Goal: Find specific page/section: Find specific page/section

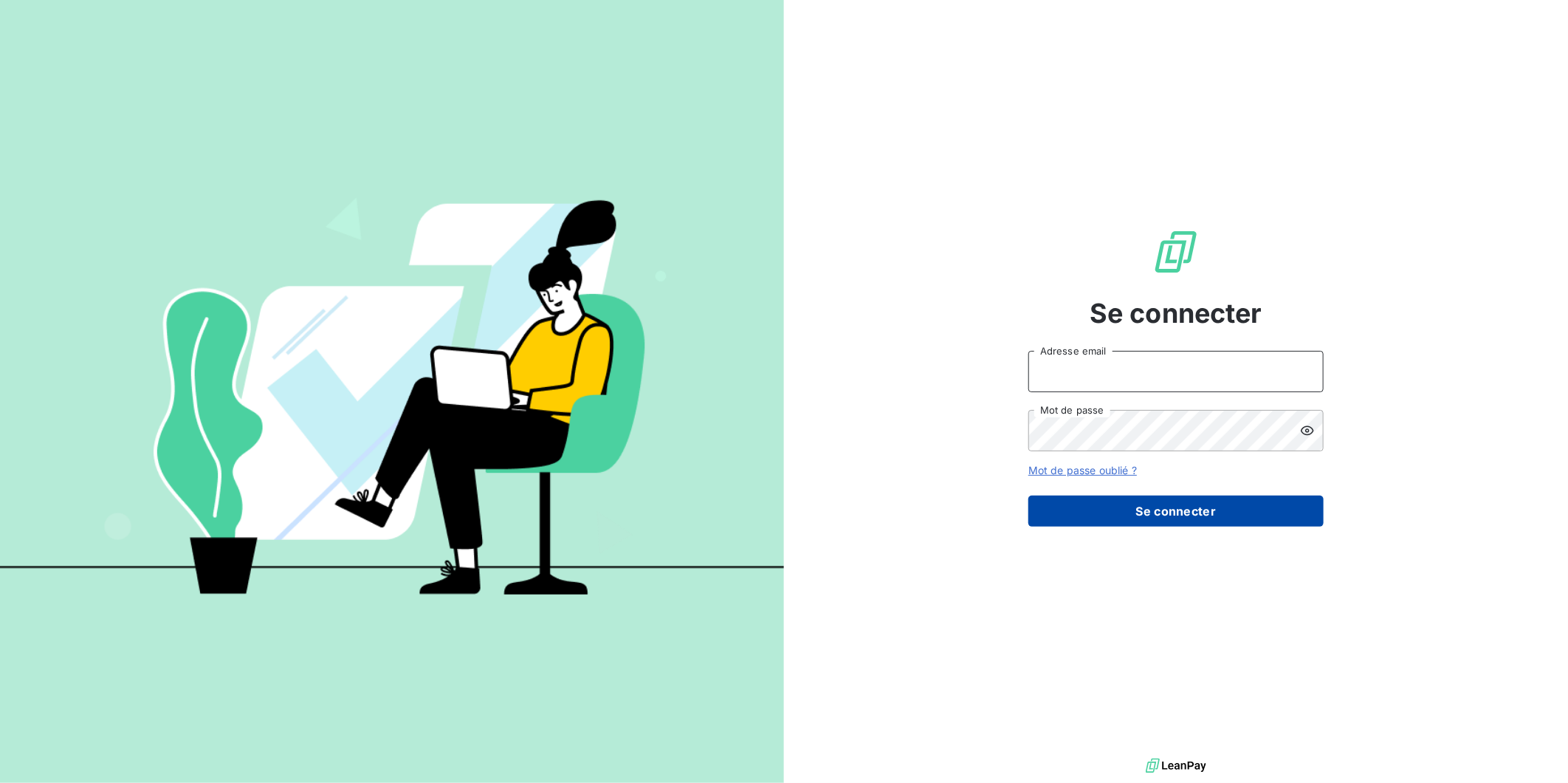
type input "[PERSON_NAME][EMAIL_ADDRESS][DOMAIN_NAME]"
click at [1152, 496] on button "Se connecter" at bounding box center [1175, 511] width 295 height 31
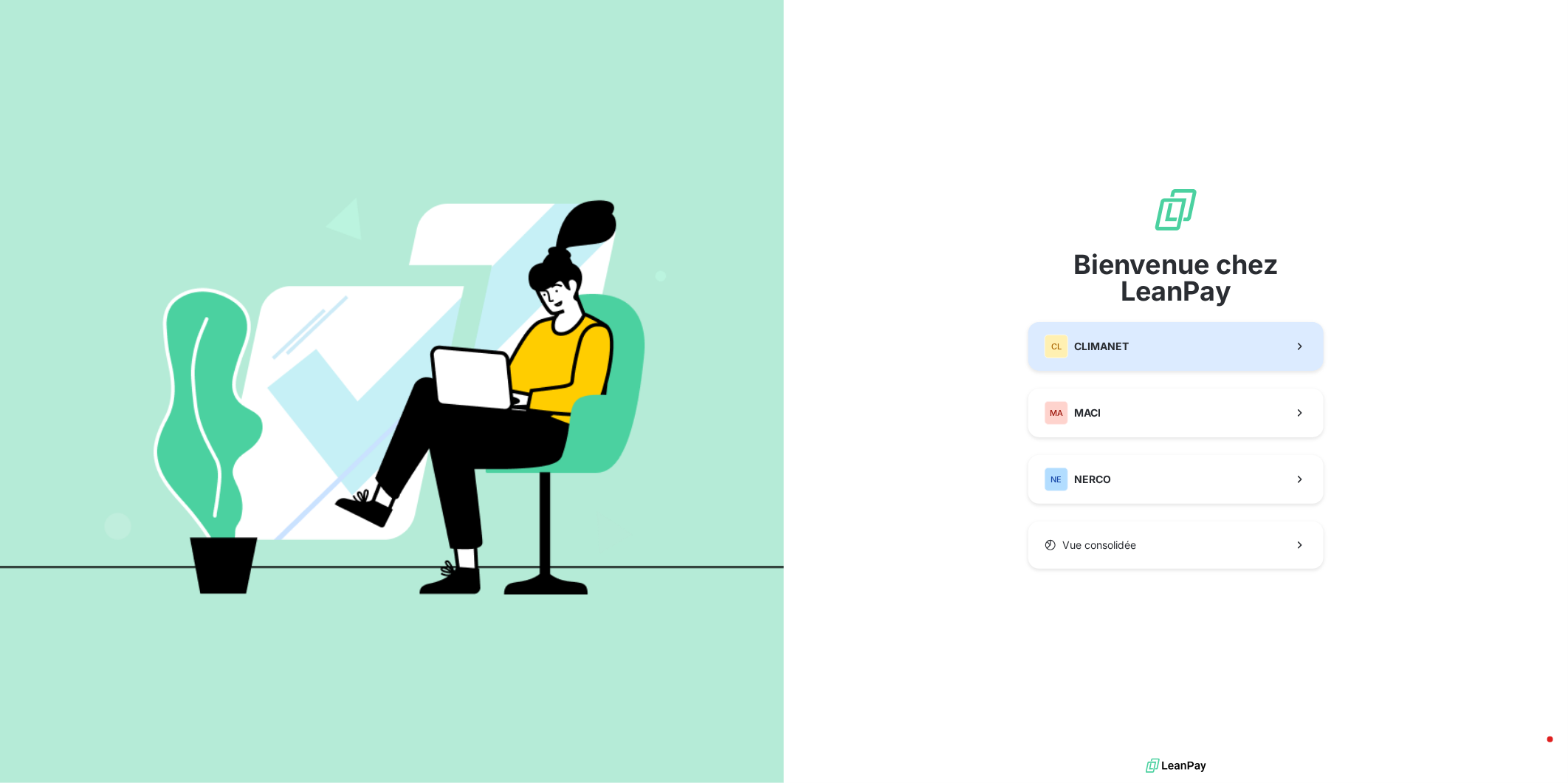
click at [1124, 337] on button "CL CLIMANET" at bounding box center [1175, 345] width 295 height 49
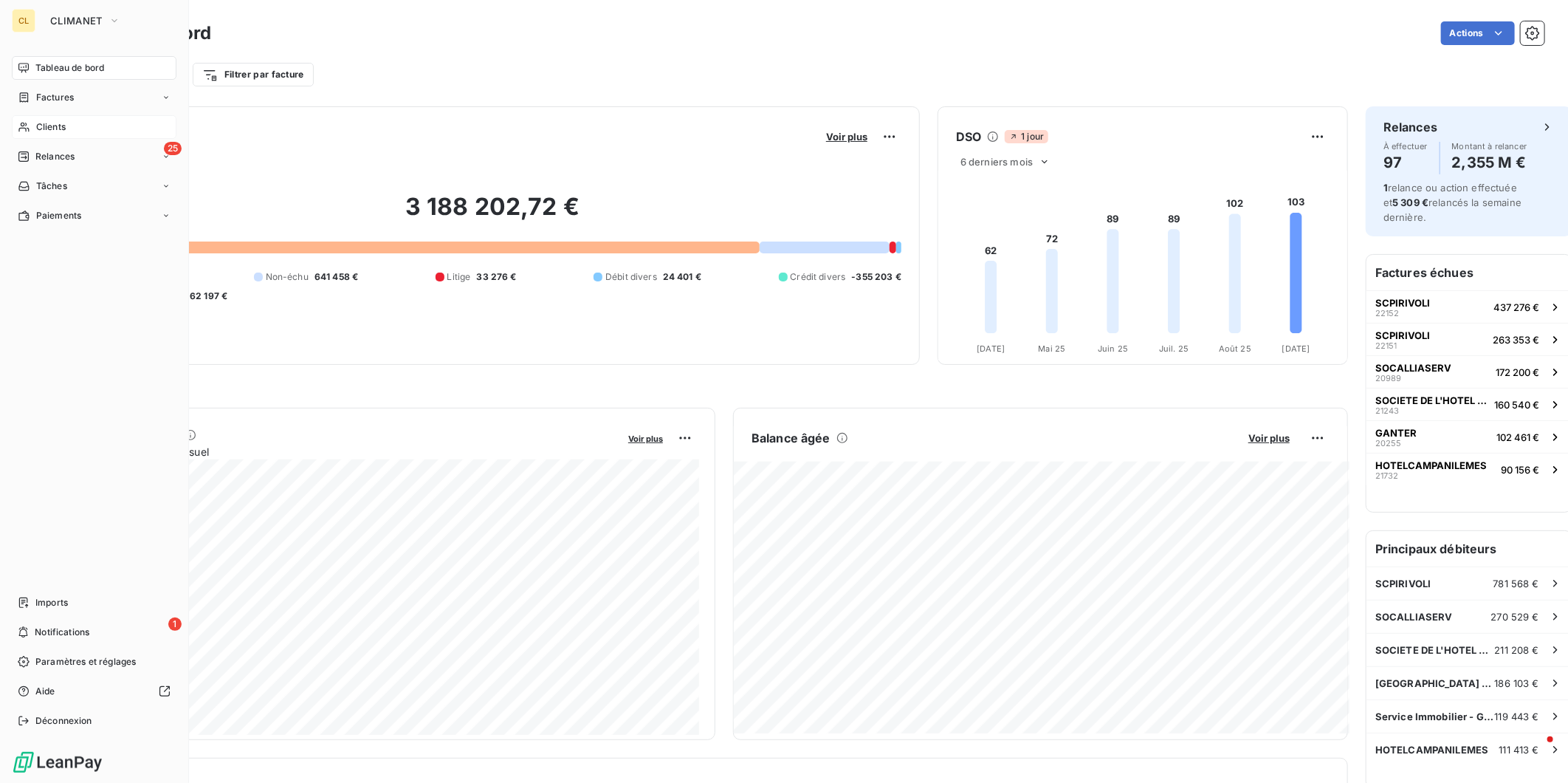
click at [52, 121] on span "Clients" at bounding box center [51, 127] width 30 height 13
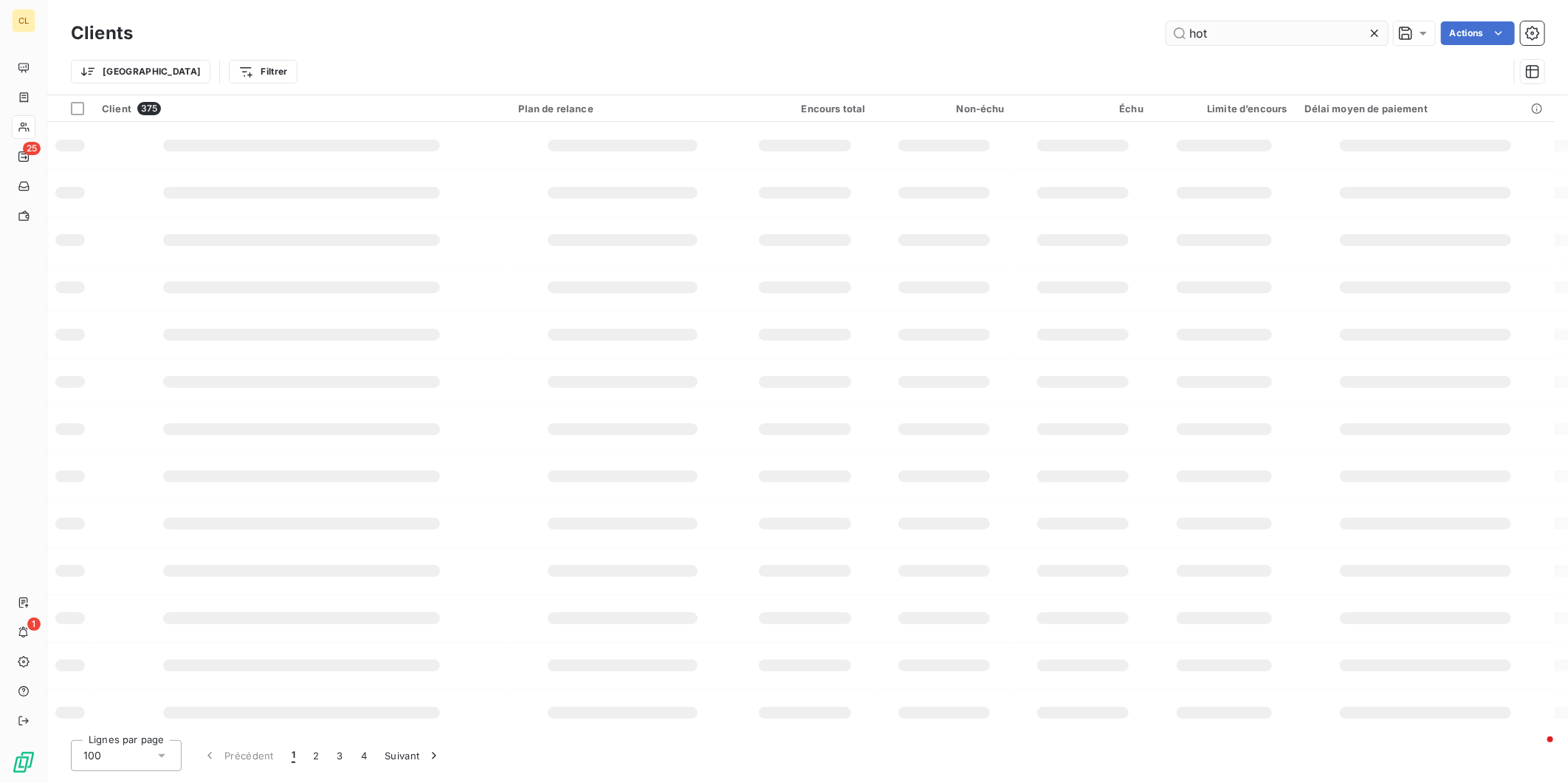
type input "hot"
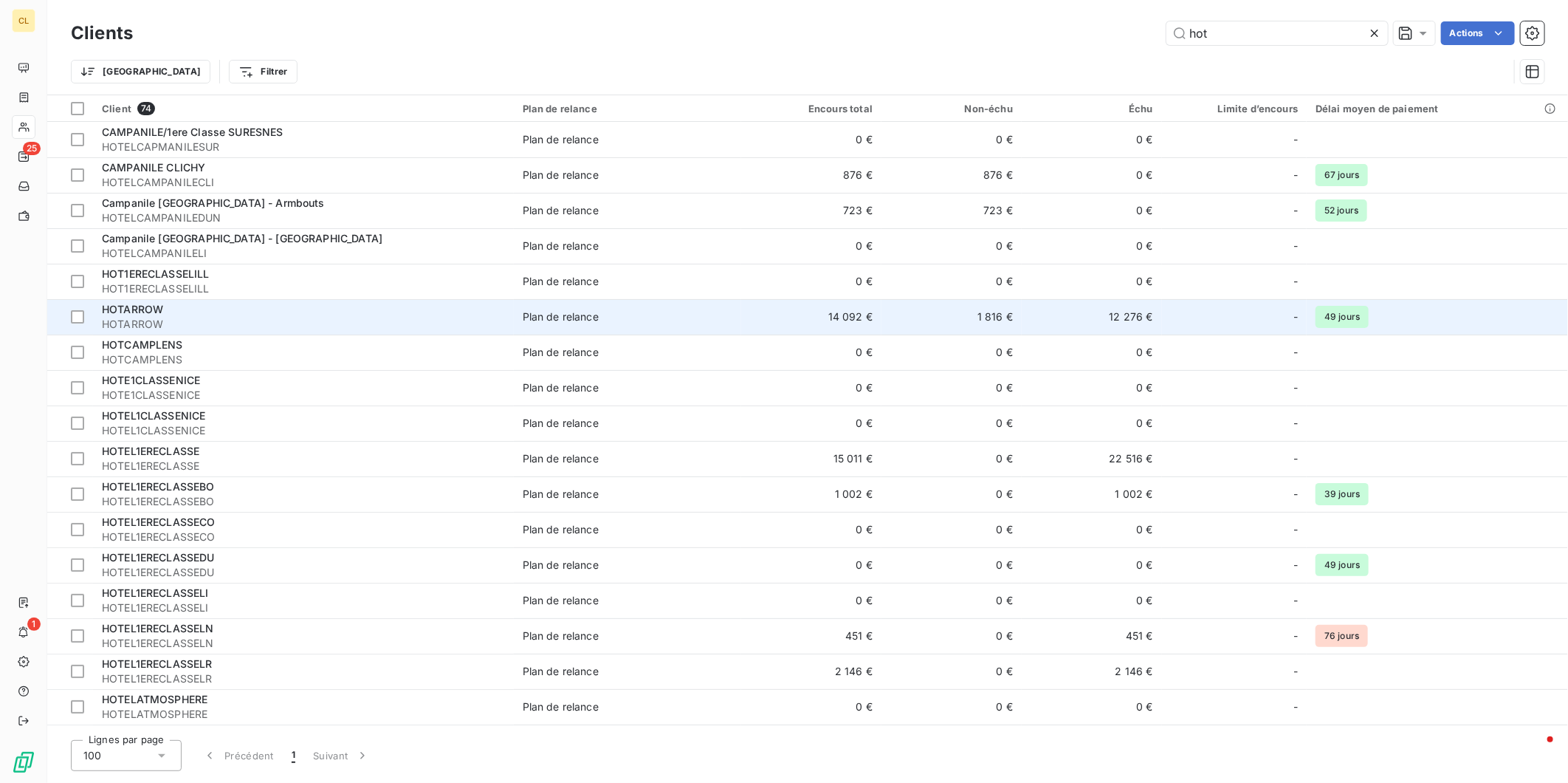
click at [210, 317] on span "HOTARROW" at bounding box center [303, 324] width 403 height 15
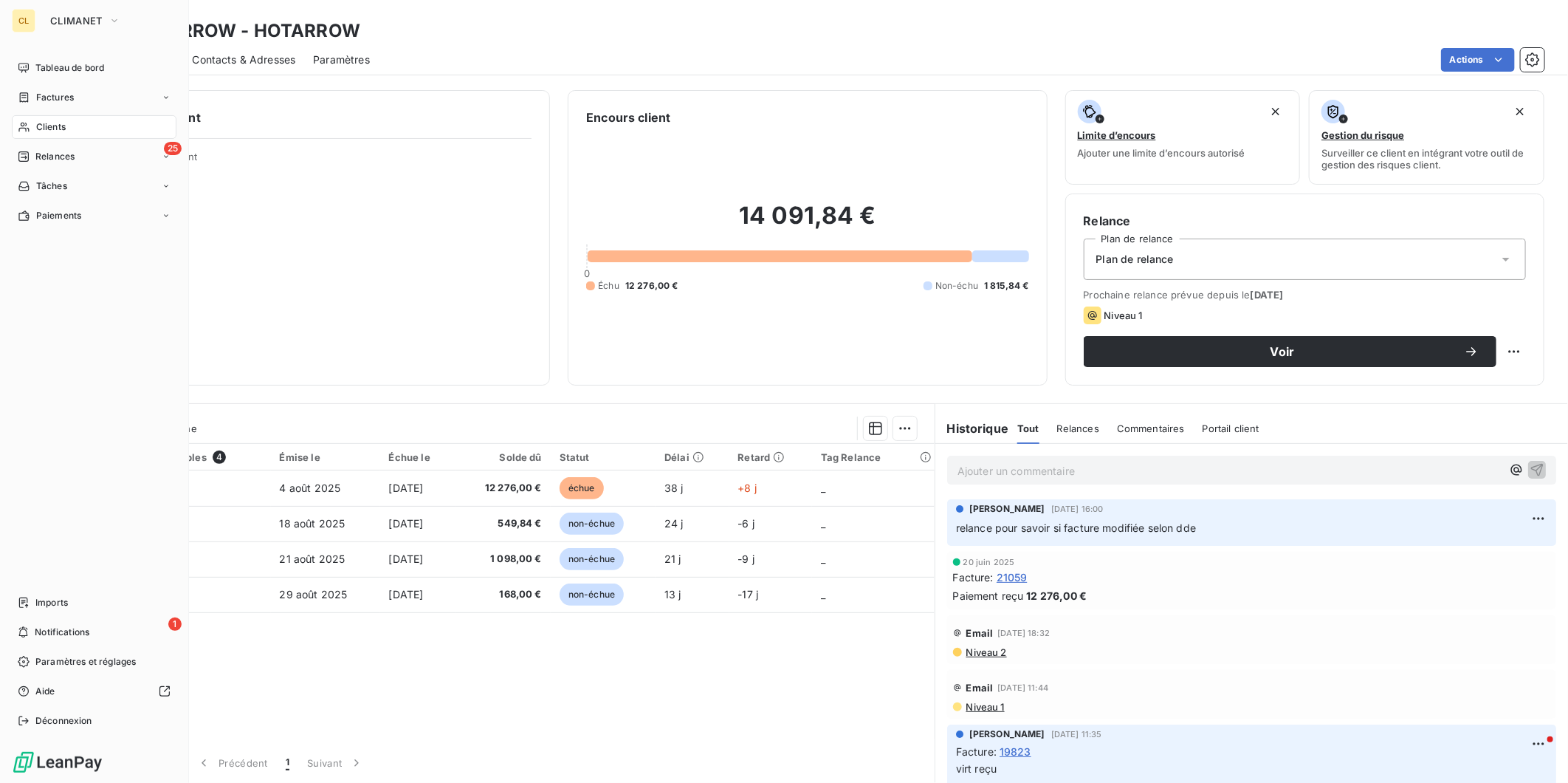
click at [37, 121] on span "Clients" at bounding box center [51, 127] width 30 height 13
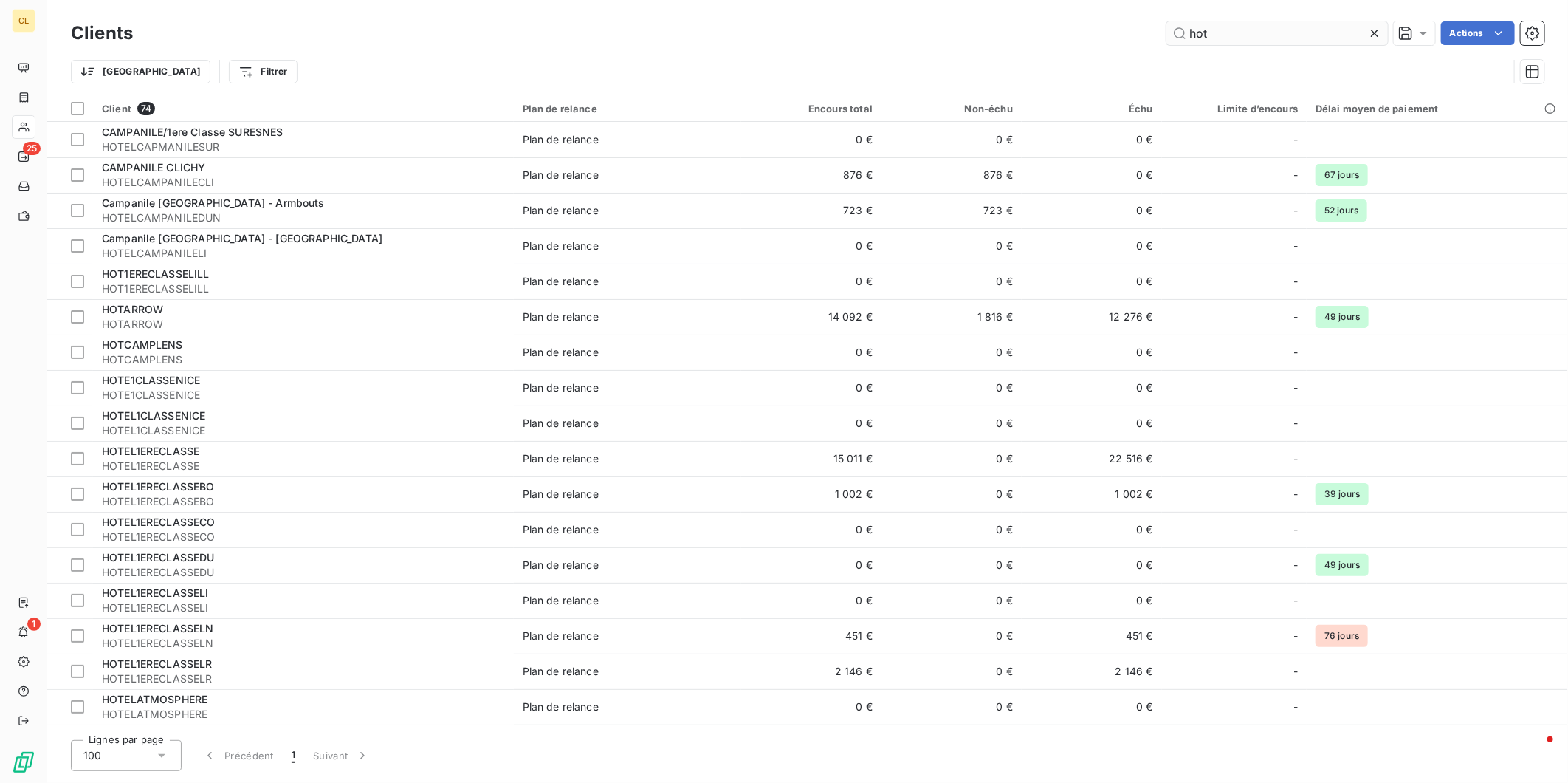
drag, startPoint x: 1250, startPoint y: 27, endPoint x: 1202, endPoint y: 28, distance: 48.0
click at [1202, 28] on input "hot" at bounding box center [1277, 34] width 222 height 24
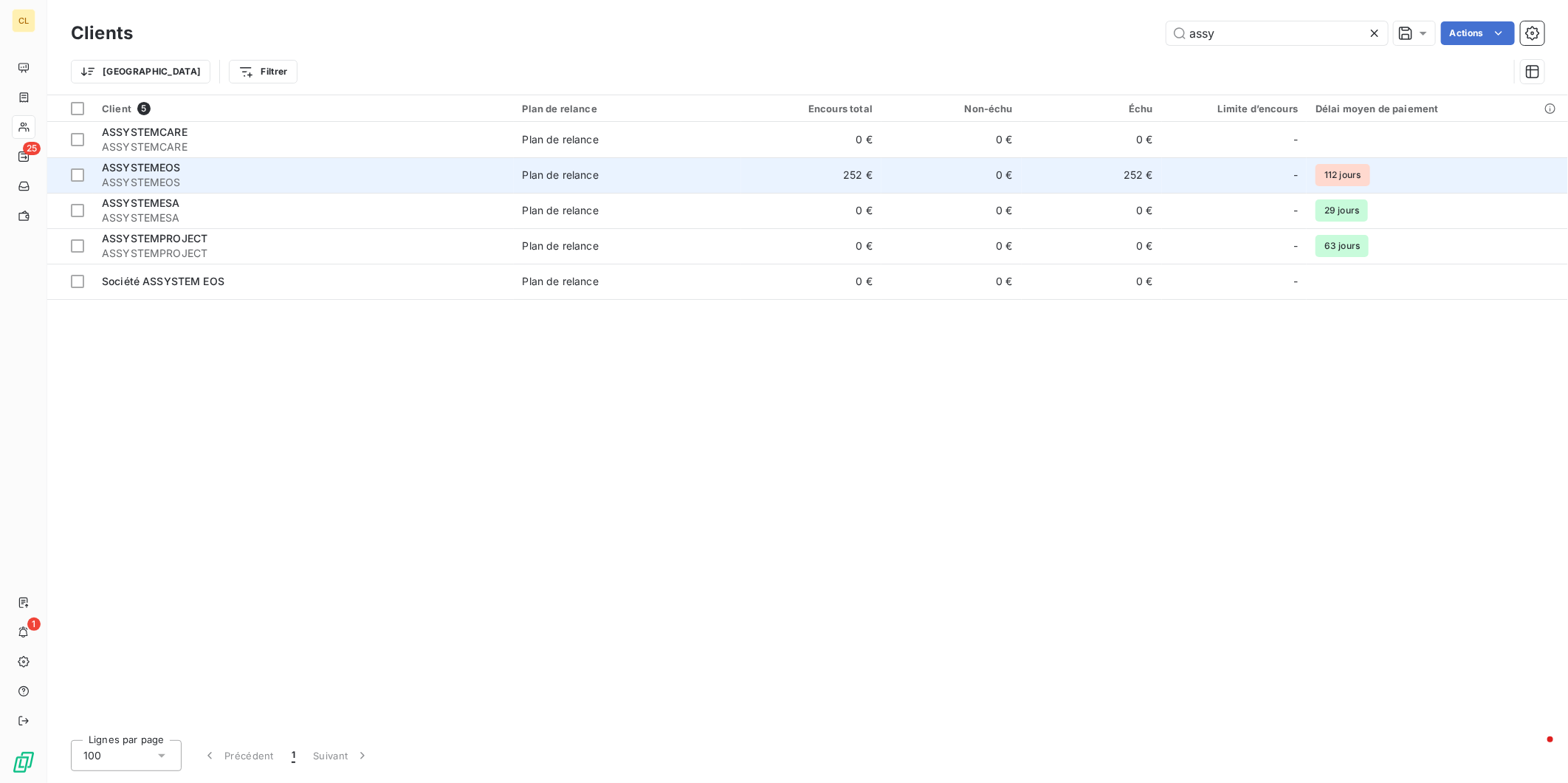
type input "assy"
click at [275, 160] on div "ASSYSTEMEOS" at bounding box center [303, 167] width 403 height 15
